Goal: Check status: Check status

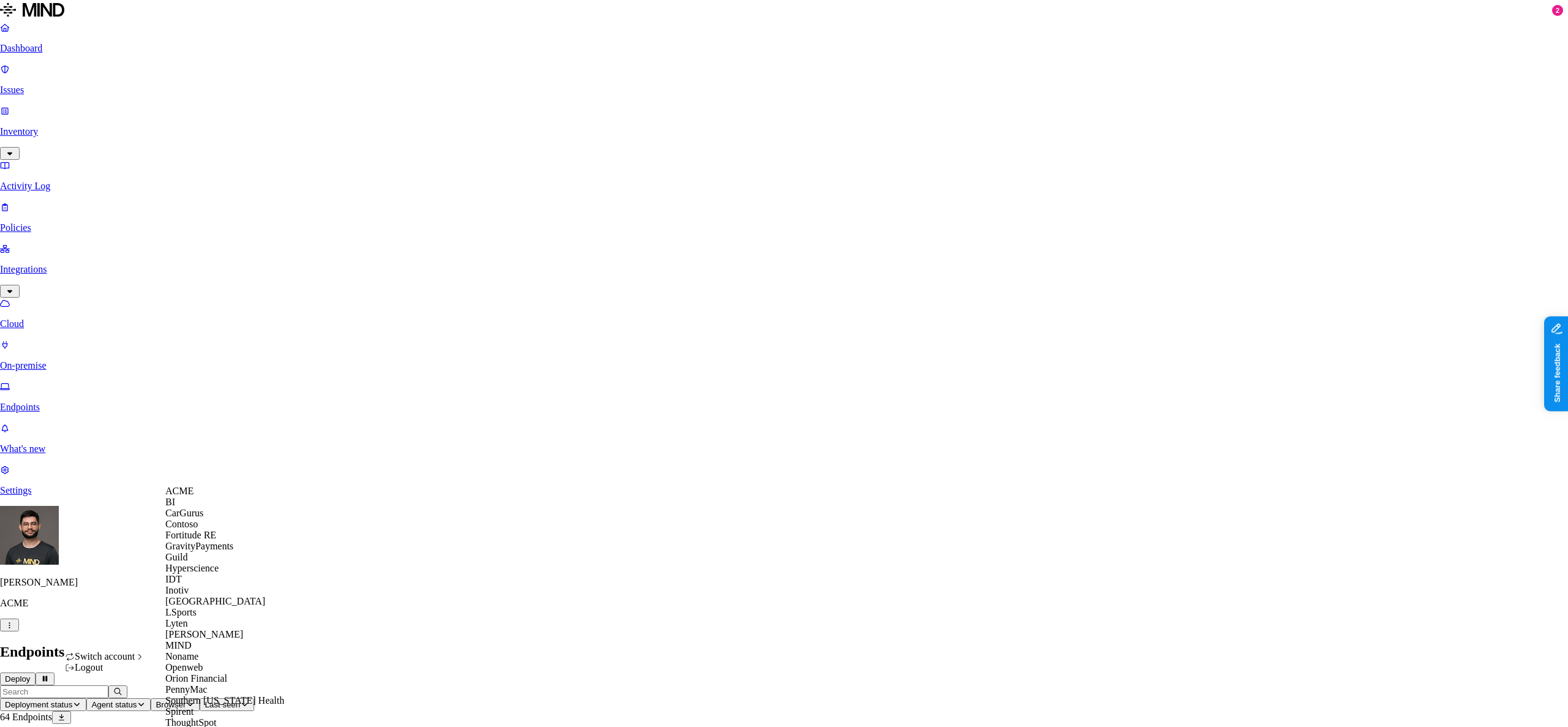
scroll to position [280, 0]
click at [191, 641] on span "MIND" at bounding box center [178, 645] width 27 height 11
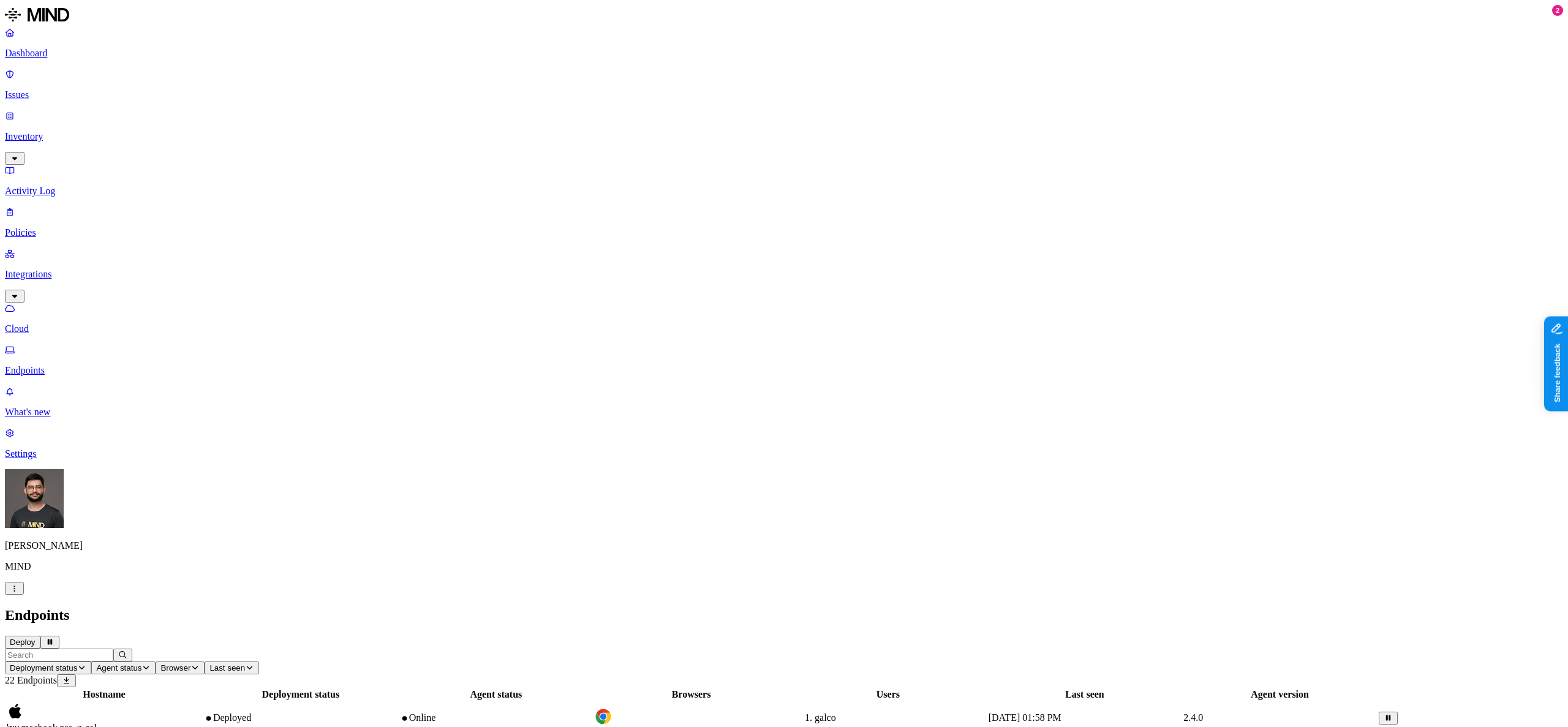
click at [107, 722] on span "minds-macbook-pro.local" at bounding box center [57, 727] width 101 height 11
click at [723, 649] on header "Deployment status Agent status Browser Last seen 22 Endpoints" at bounding box center [784, 668] width 1558 height 39
click at [40, 636] on button "Deploy" at bounding box center [23, 642] width 36 height 13
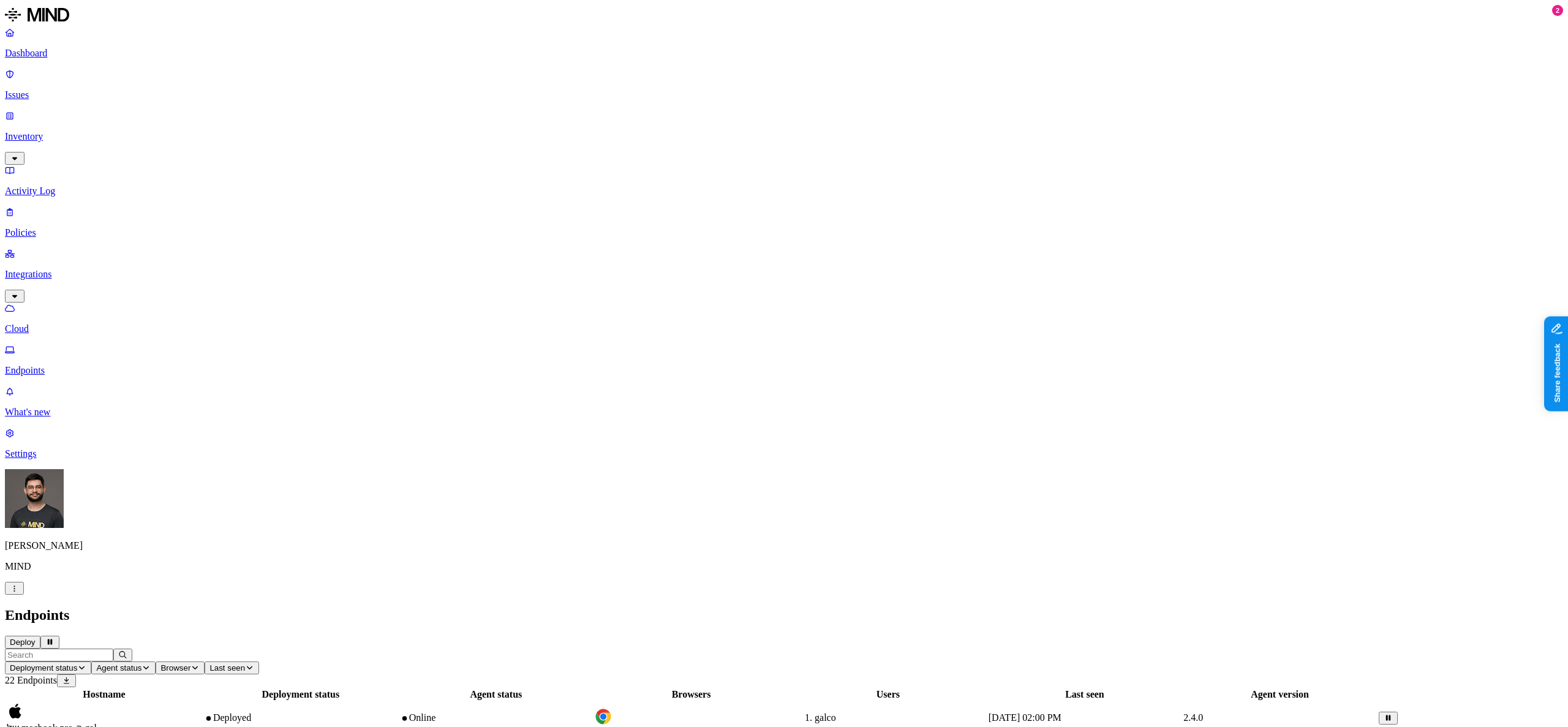
click at [772, 649] on header "Deployment status Agent status Browser Last seen 23 Endpoints" at bounding box center [784, 668] width 1558 height 39
click at [787, 712] on div "–" at bounding box center [690, 718] width 193 height 11
